Goal: Information Seeking & Learning: Learn about a topic

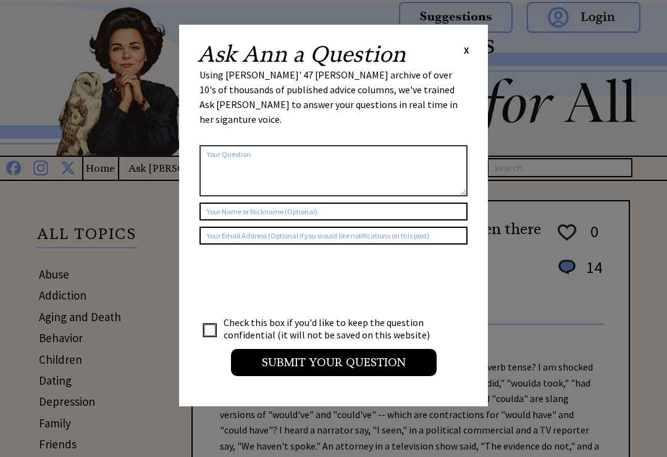
click at [468, 46] on span "X" at bounding box center [467, 50] width 6 height 12
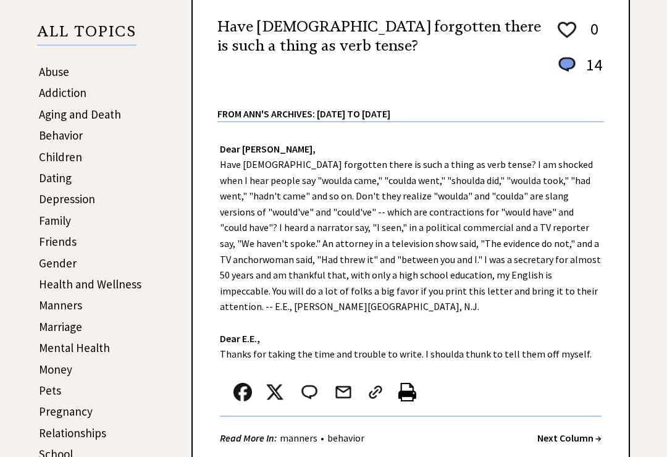
scroll to position [203, 0]
click at [87, 198] on link "Depression" at bounding box center [67, 199] width 56 height 15
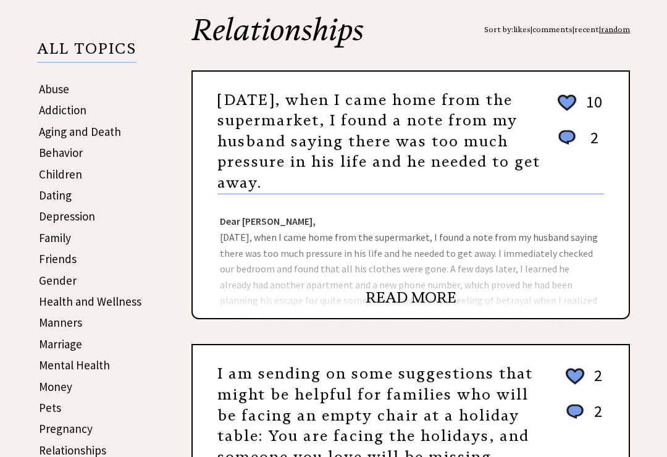
scroll to position [195, 0]
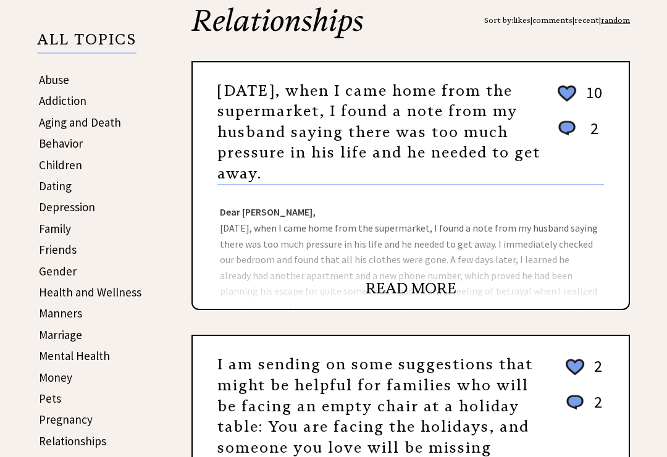
click at [420, 288] on link "READ MORE" at bounding box center [411, 288] width 91 height 19
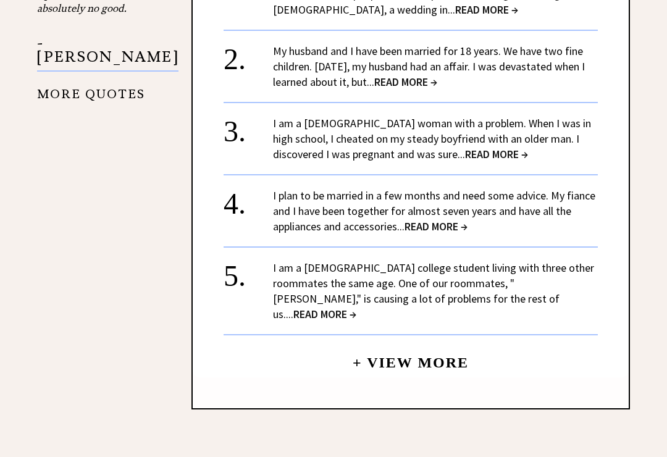
scroll to position [1548, 0]
click at [491, 261] on link "I am a 20-year-old college student living with three other roommates the same a…" at bounding box center [433, 291] width 321 height 61
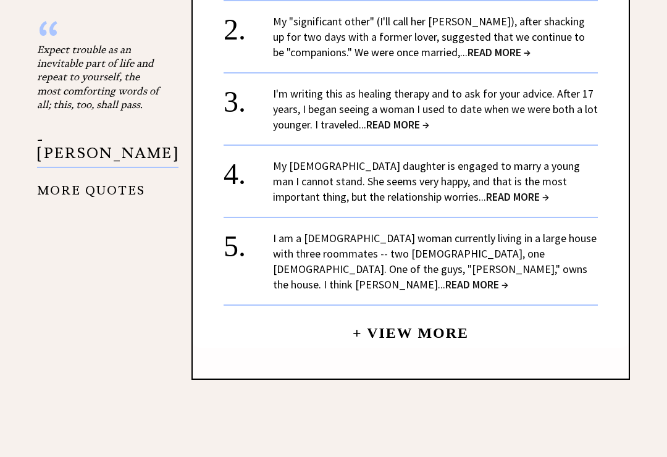
scroll to position [1452, 0]
click at [494, 249] on link "I am a [DEMOGRAPHIC_DATA] woman currently living in a large house with three ro…" at bounding box center [435, 260] width 324 height 61
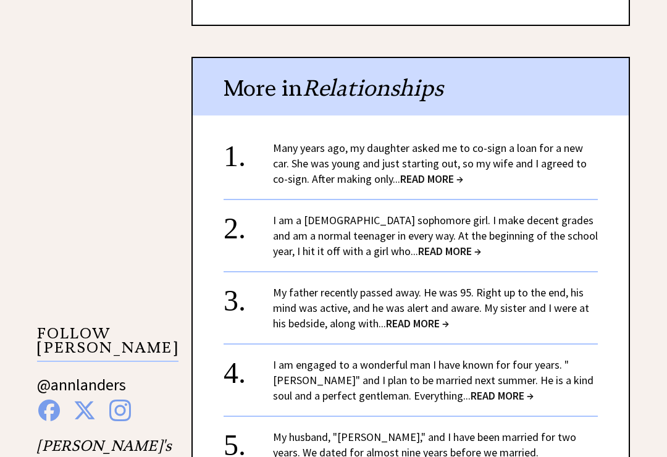
scroll to position [979, 0]
click at [495, 222] on link "I am a [DEMOGRAPHIC_DATA] sophomore girl. I make decent grades and am a normal …" at bounding box center [435, 235] width 325 height 45
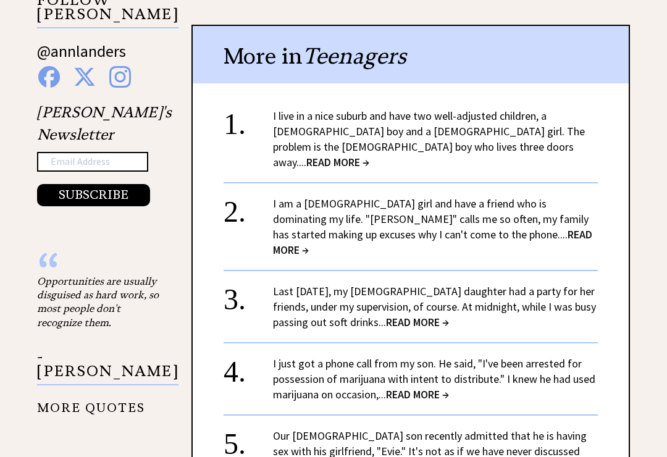
scroll to position [1219, 0]
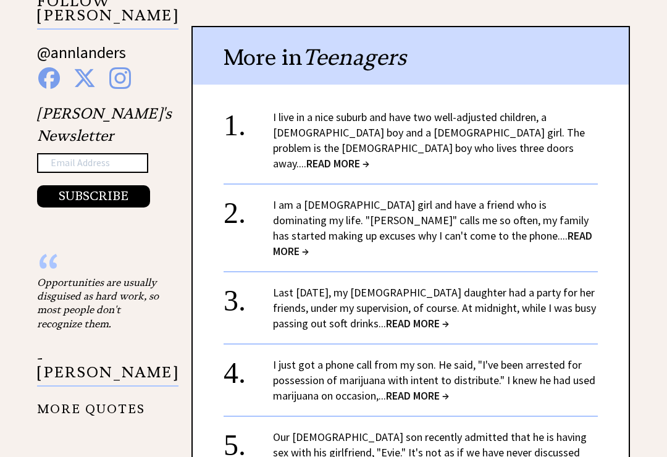
click at [525, 110] on link "I live in a nice suburb and have two well-adjusted children, a 6-year-old boy a…" at bounding box center [429, 140] width 312 height 61
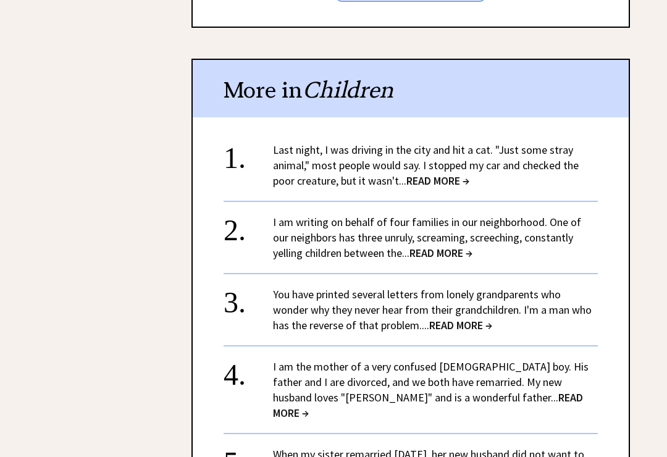
scroll to position [1923, 0]
click at [523, 215] on link "I am writing on behalf of four families in our neighborhood. One of our neighbo…" at bounding box center [427, 237] width 308 height 45
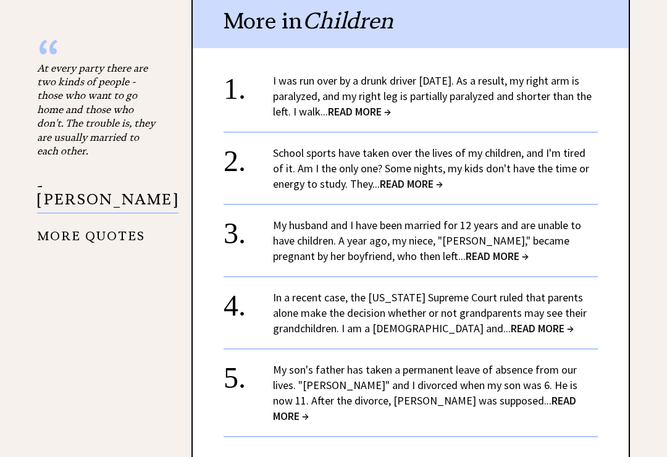
scroll to position [1434, 0]
click at [518, 78] on link "I was run over by a drunk driver 21 years ago. As a result, my right arm is par…" at bounding box center [432, 95] width 319 height 45
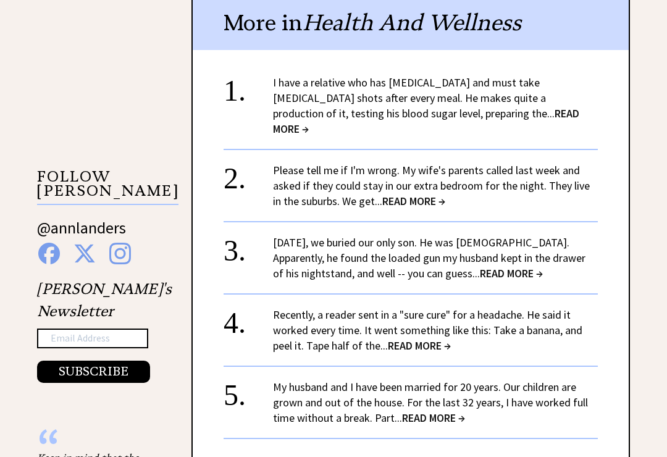
scroll to position [1043, 0]
click at [522, 163] on link "Please tell me if I'm wrong. My wife's parents called last week and asked if th…" at bounding box center [431, 185] width 317 height 45
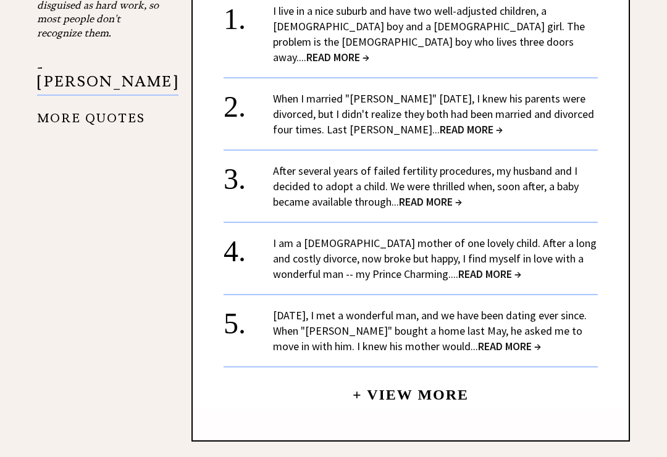
scroll to position [1511, 0]
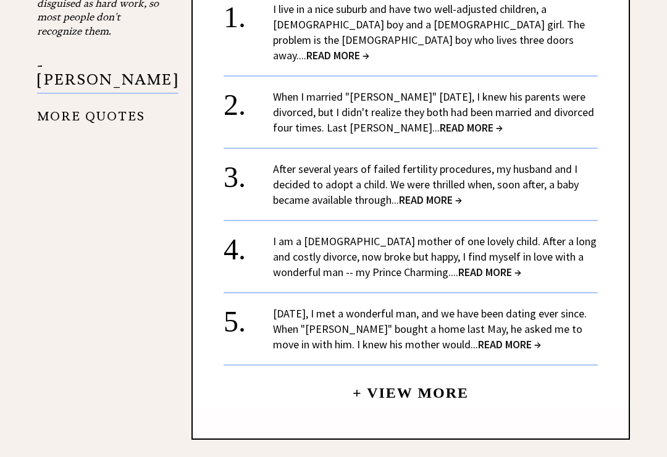
click at [544, 163] on link "After several years of failed fertility procedures, my husband and I decided to…" at bounding box center [426, 185] width 306 height 45
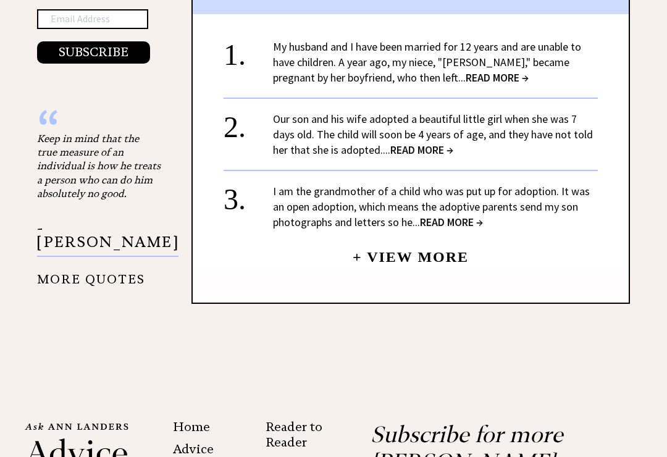
scroll to position [1362, 0]
click at [439, 250] on link "+ View More" at bounding box center [411, 252] width 116 height 27
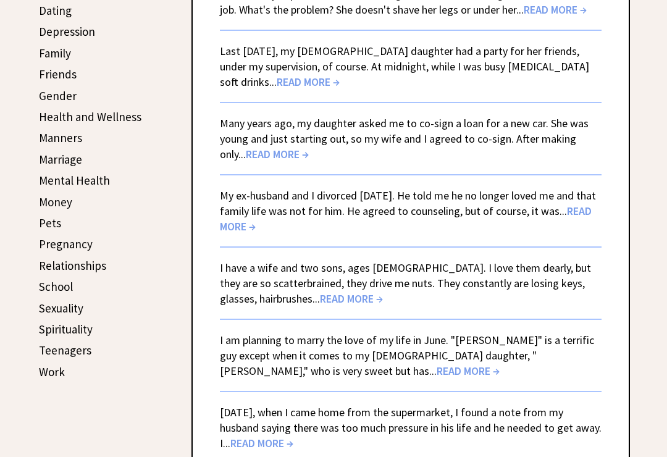
scroll to position [370, 0]
click at [569, 138] on link "Many years ago, my daughter asked me to co-sign a loan for a new car. She was y…" at bounding box center [404, 138] width 369 height 45
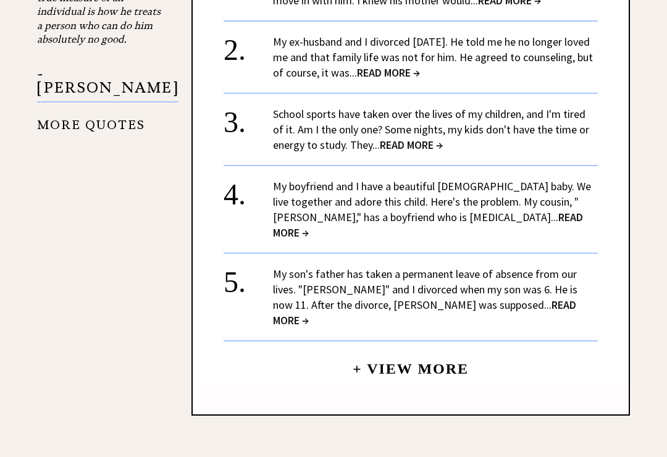
scroll to position [1518, 0]
click at [522, 191] on link "My boyfriend and I have a beautiful 9-month-old baby. We live together and ador…" at bounding box center [432, 209] width 318 height 61
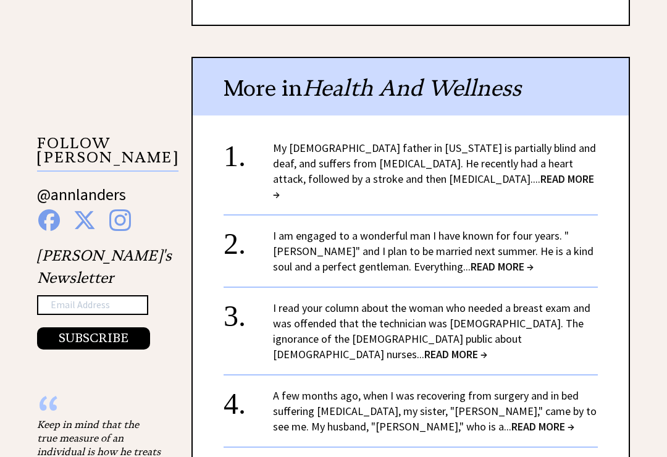
scroll to position [1078, 0]
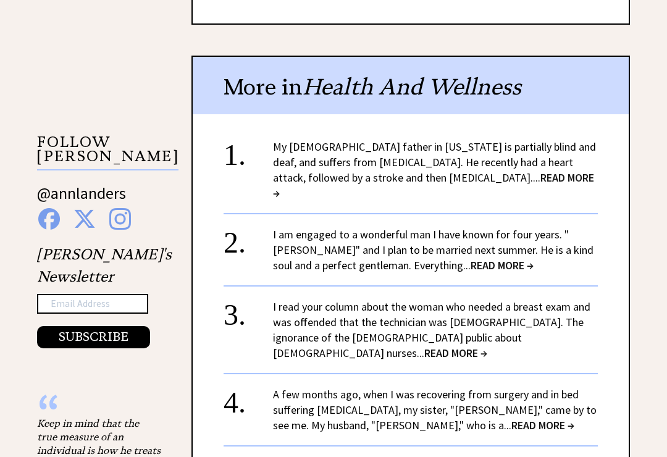
click at [549, 227] on link "I am engaged to a wonderful man I have known for four years. "[PERSON_NAME]" an…" at bounding box center [433, 249] width 321 height 45
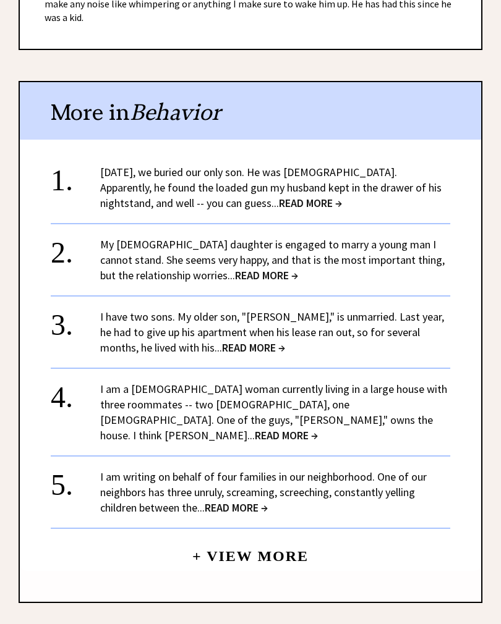
scroll to position [1054, 0]
click at [391, 310] on link "I have two sons. My older son, "Randall," is unmarried. Last year, he had to gi…" at bounding box center [272, 332] width 344 height 45
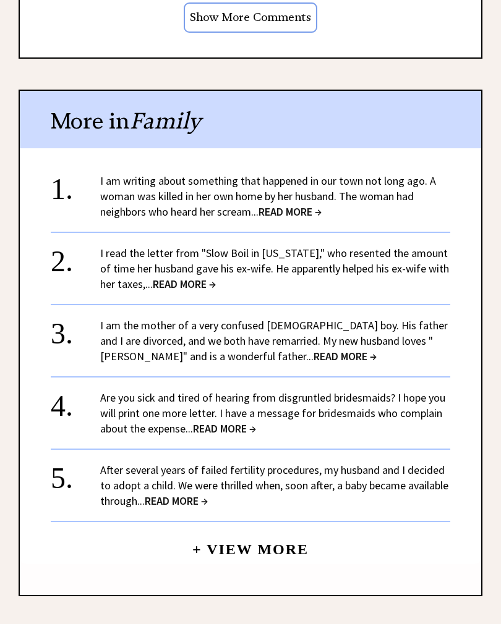
scroll to position [1130, 0]
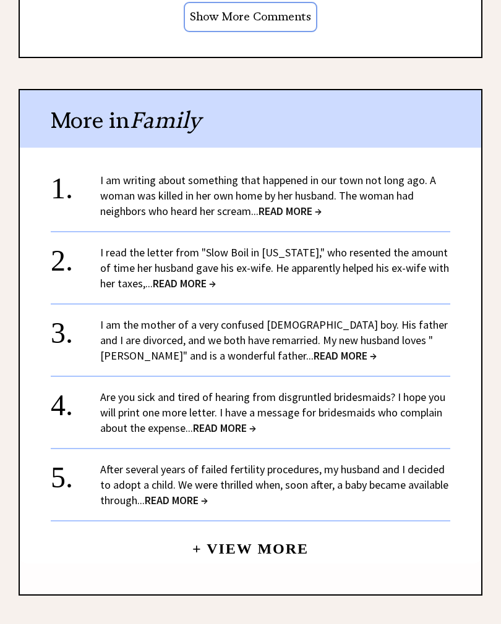
click at [353, 318] on link "I am the mother of a very confused 5-year-old boy. His father and I are divorce…" at bounding box center [273, 340] width 347 height 45
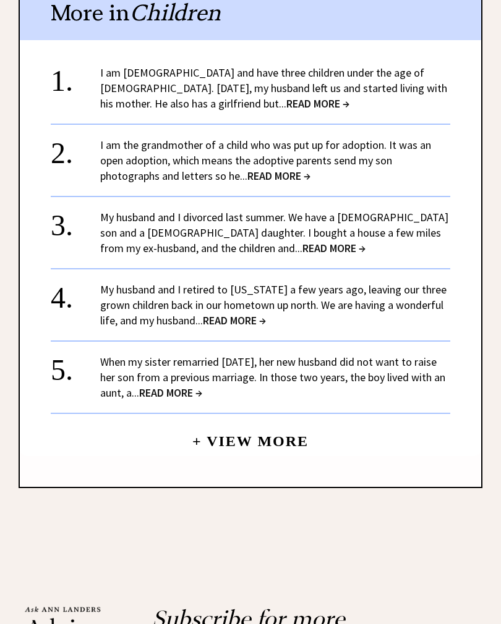
scroll to position [1148, 0]
click at [409, 292] on link "My husband and I retired to Florida a few years ago, leaving our three grown ch…" at bounding box center [273, 304] width 346 height 45
